Goal: Transaction & Acquisition: Book appointment/travel/reservation

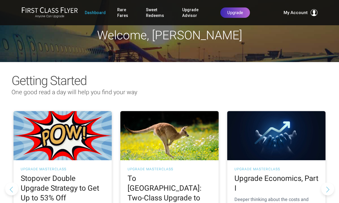
click at [126, 13] on link "Rare Fares" at bounding box center [125, 13] width 17 height 16
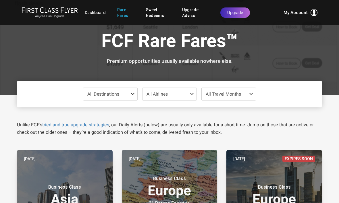
click at [133, 92] on span at bounding box center [134, 94] width 7 height 5
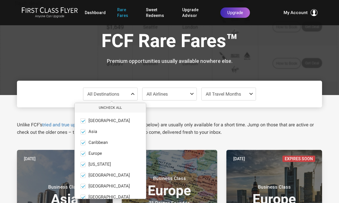
click at [110, 152] on button "only" at bounding box center [107, 153] width 8 height 5
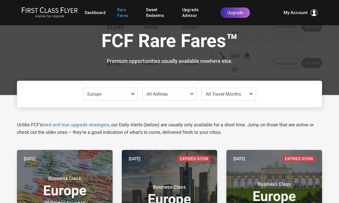
click at [252, 92] on span at bounding box center [252, 94] width 7 height 5
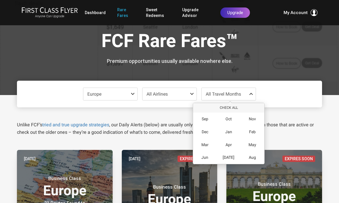
click at [229, 143] on span "Apr" at bounding box center [229, 145] width 6 height 5
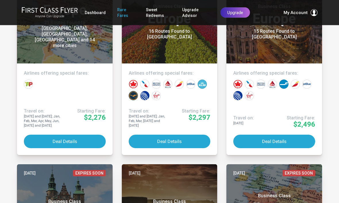
scroll to position [181, 0]
click at [89, 137] on button "Deal Details" at bounding box center [65, 142] width 82 height 14
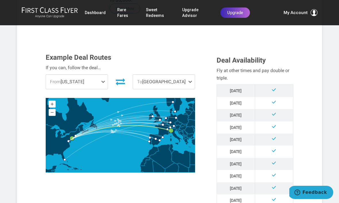
scroll to position [158, 0]
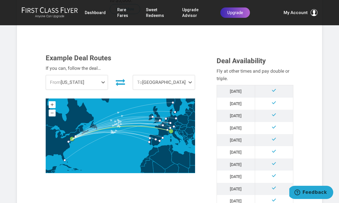
click at [106, 75] on span at bounding box center [104, 82] width 7 height 14
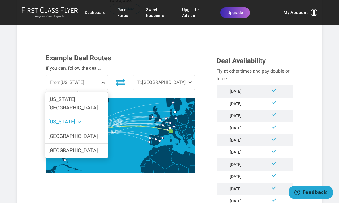
click at [132, 179] on div "Example Deal Routes If you can, follow the deal… From [US_STATE] [US_STATE] [GE…" at bounding box center [169, 141] width 256 height 174
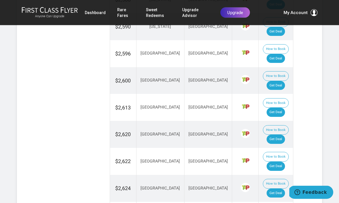
scroll to position [614, 0]
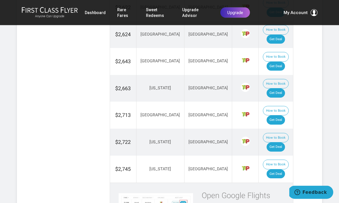
scroll to position [303, 0]
